Goal: Transaction & Acquisition: Obtain resource

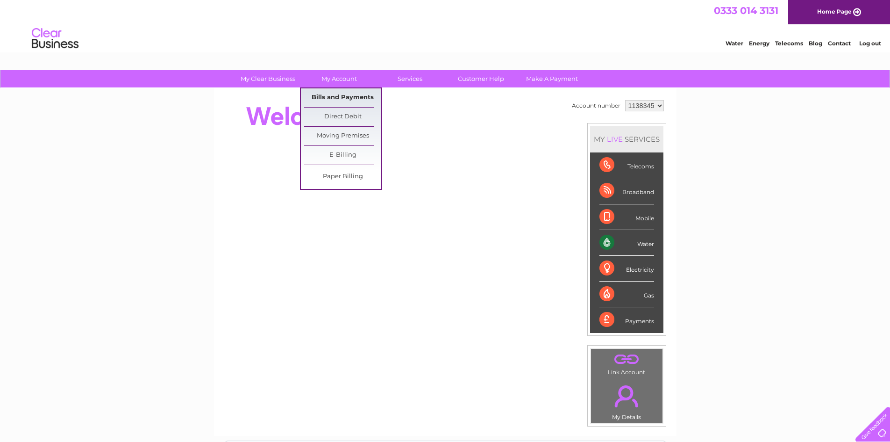
click at [339, 91] on link "Bills and Payments" at bounding box center [342, 97] width 77 height 19
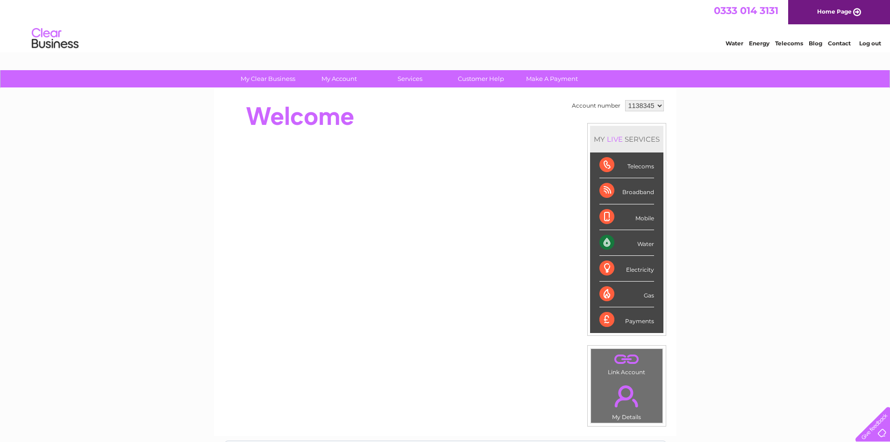
click at [328, 89] on div "Account number 1138345 MY LIVE SERVICES Telecoms Broadband Mobile Water Electri…" at bounding box center [445, 261] width 463 height 347
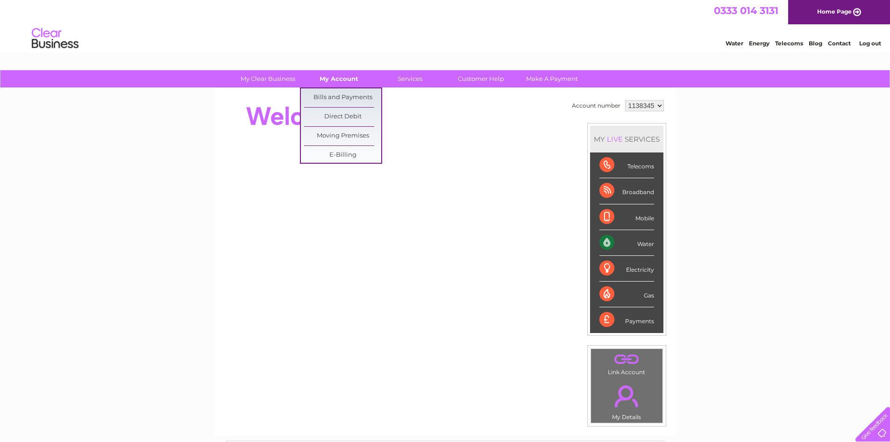
click at [331, 81] on link "My Account" at bounding box center [339, 78] width 77 height 17
click at [331, 98] on link "Bills and Payments" at bounding box center [342, 97] width 77 height 19
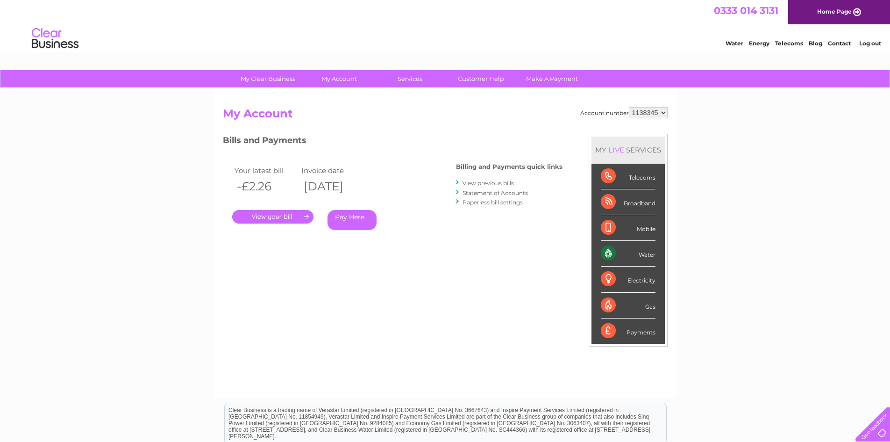
click at [300, 220] on link "." at bounding box center [272, 217] width 81 height 14
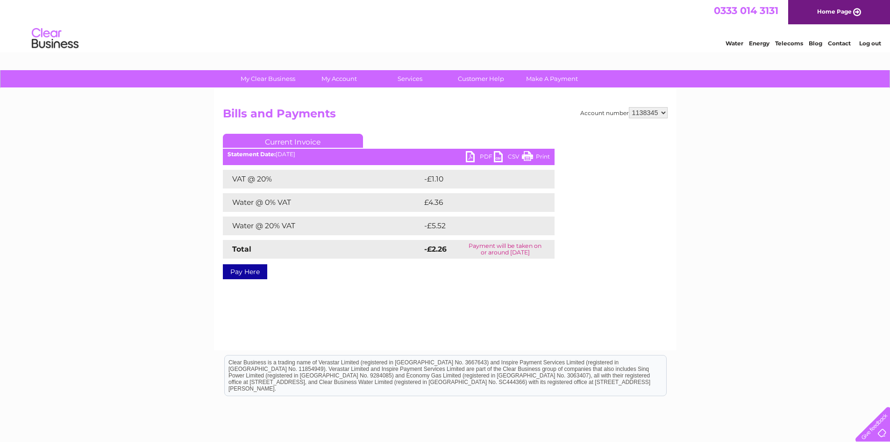
click at [483, 156] on link "PDF" at bounding box center [480, 158] width 28 height 14
